Goal: Navigation & Orientation: Find specific page/section

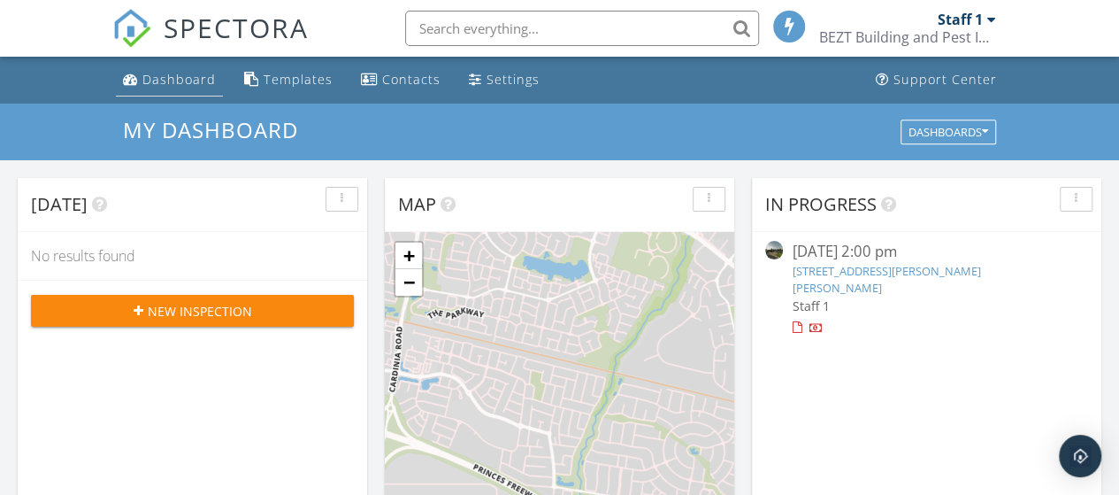
click at [186, 96] on li "Dashboard" at bounding box center [169, 80] width 114 height 47
click at [188, 81] on div "Dashboard" at bounding box center [178, 79] width 73 height 17
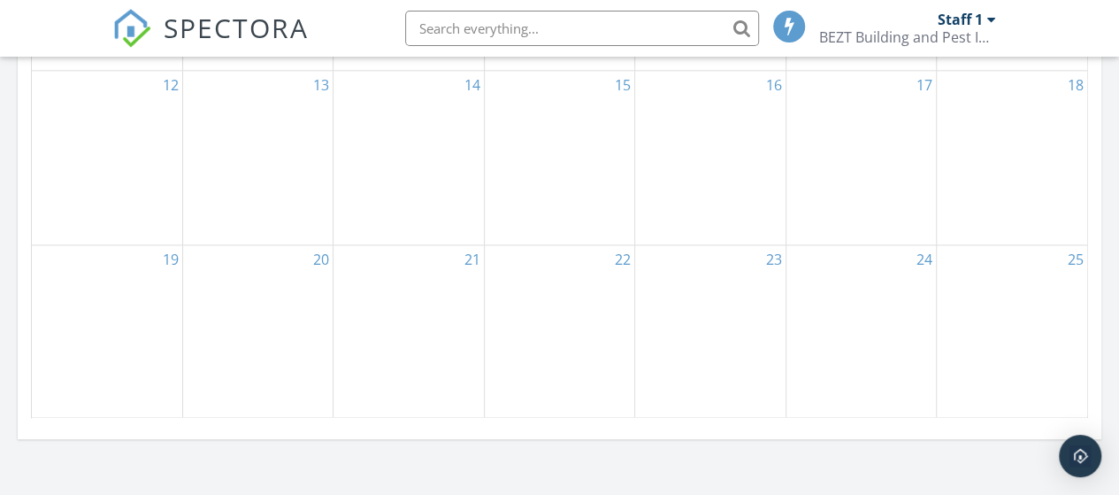
scroll to position [783, 0]
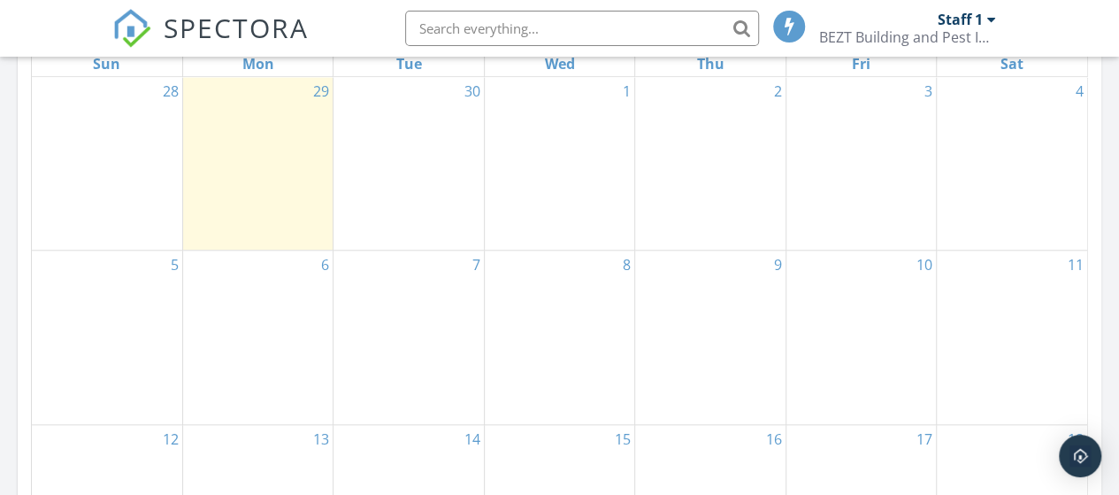
click at [401, 176] on div "30" at bounding box center [409, 163] width 150 height 173
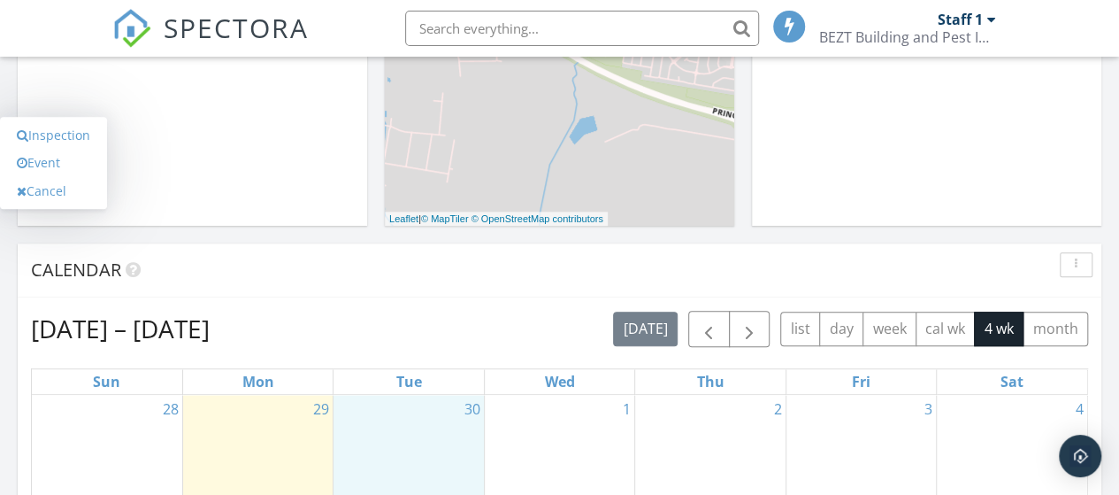
scroll to position [429, 0]
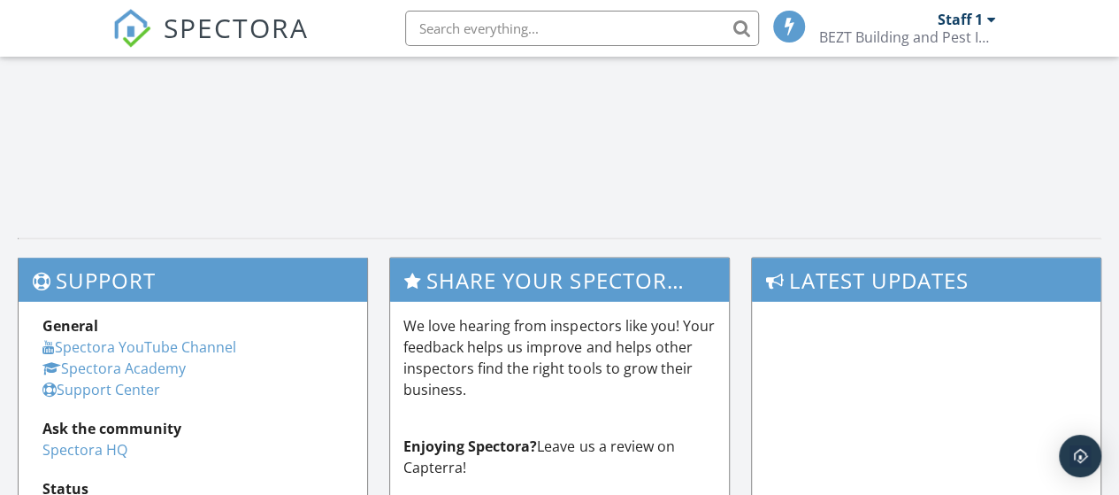
scroll to position [1756, 0]
